Goal: Check status: Check status

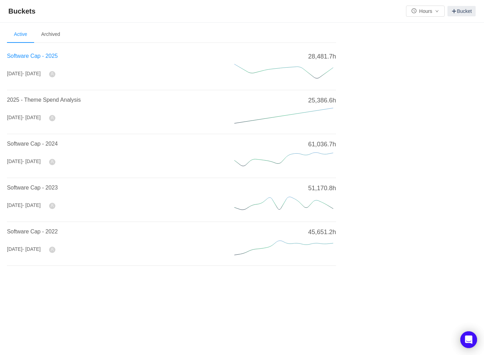
click at [37, 56] on span "Software Cap - 2025" at bounding box center [32, 56] width 51 height 6
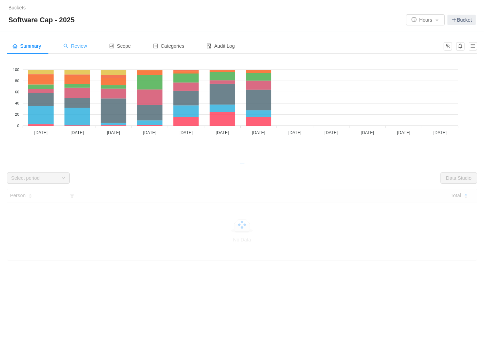
click at [80, 46] on span "Review" at bounding box center [75, 46] width 24 height 6
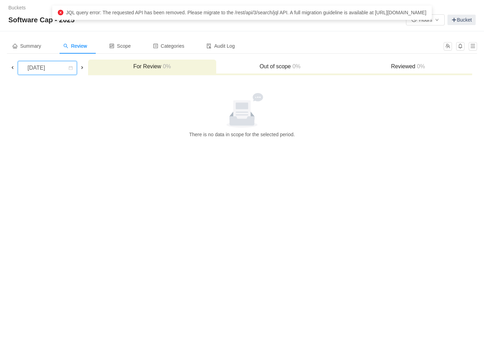
click at [52, 69] on div "[DATE]" at bounding box center [37, 67] width 30 height 13
click at [58, 119] on li "[DATE]" at bounding box center [53, 119] width 70 height 11
